Goal: Transaction & Acquisition: Download file/media

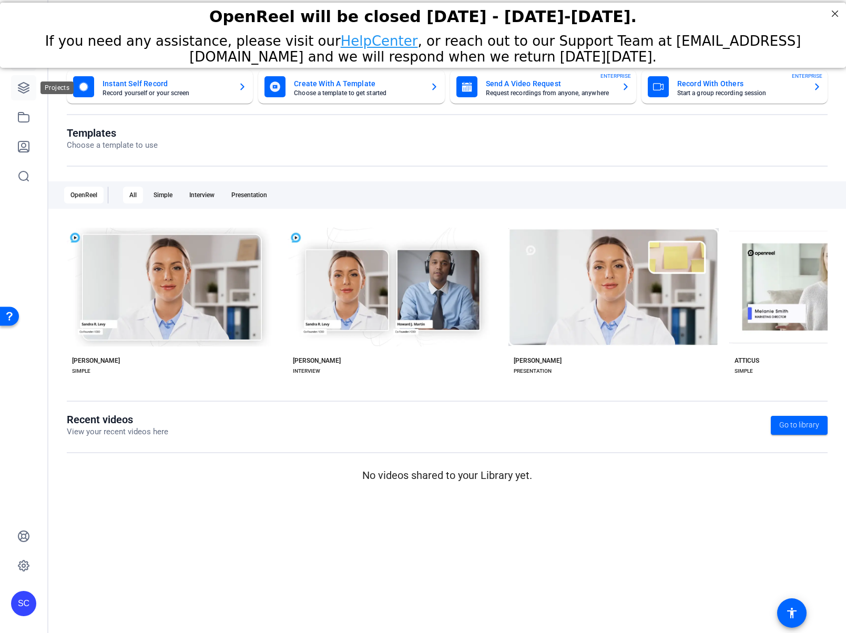
click at [22, 86] on icon at bounding box center [23, 88] width 13 height 13
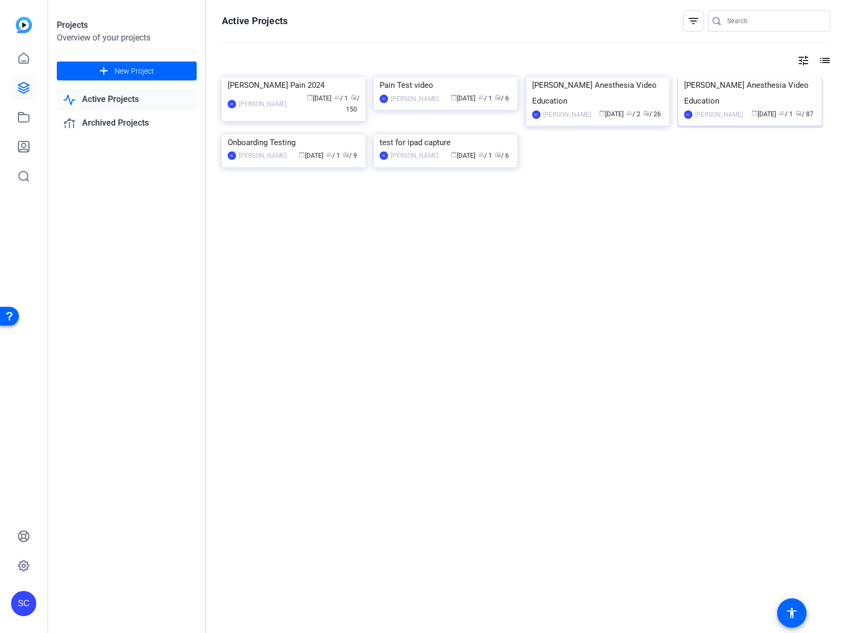
click at [747, 77] on img at bounding box center [751, 77] width 144 height 0
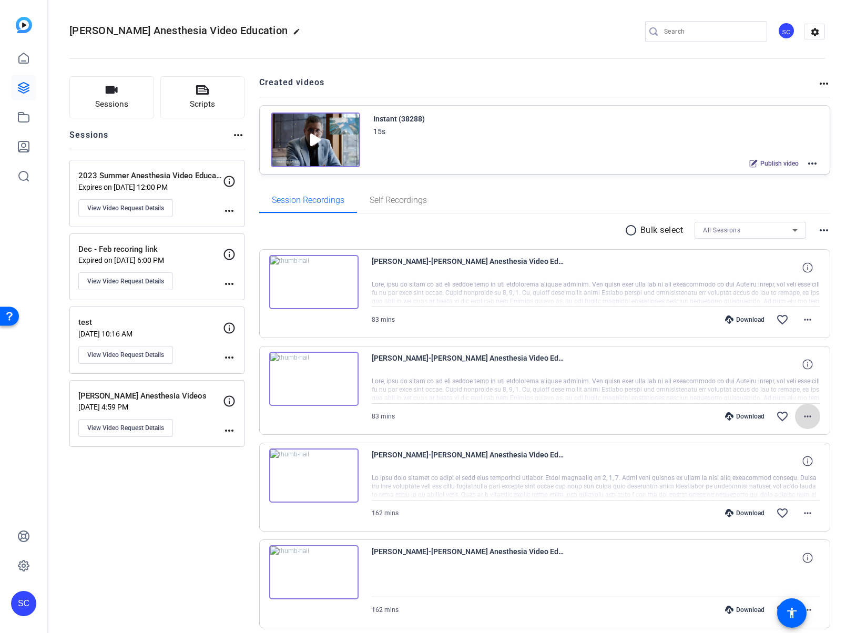
click at [806, 417] on mat-icon "more_horiz" at bounding box center [808, 416] width 13 height 13
click at [781, 464] on span "Download MP4" at bounding box center [774, 464] width 63 height 13
click at [804, 317] on mat-icon "more_horiz" at bounding box center [808, 319] width 13 height 13
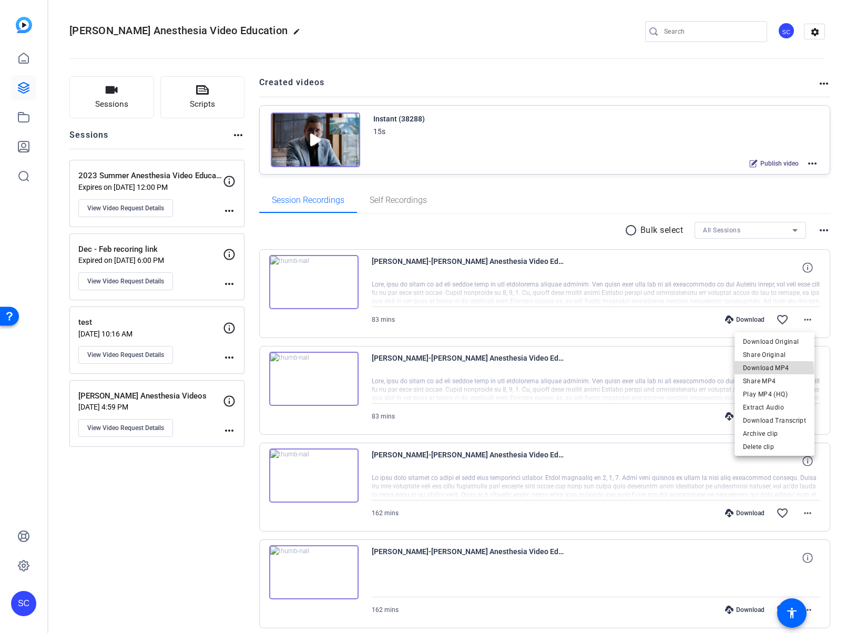
click at [767, 371] on span "Download MP4" at bounding box center [774, 367] width 63 height 13
